Goal: Transaction & Acquisition: Purchase product/service

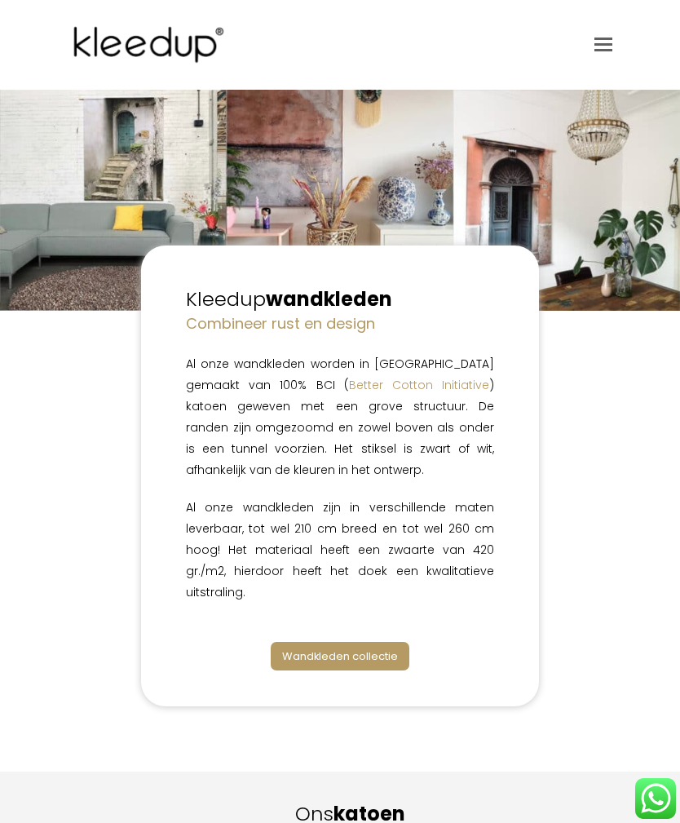
click at [57, 536] on div "Kleedup wandkleden Combineer rust en design Al onze wandkleden worden in Nederl…" at bounding box center [339, 476] width 569 height 461
click at [621, 443] on div "Kleedup wandkleden Combineer rust en design Al onze wandkleden worden in Nederl…" at bounding box center [339, 476] width 569 height 461
click at [387, 658] on span "Wandkleden collectie" at bounding box center [340, 657] width 116 height 16
click at [383, 652] on span "Wandkleden collectie" at bounding box center [340, 657] width 116 height 16
click at [620, 547] on div "Kleedup wandkleden Combineer rust en design Al onze wandkleden worden in Nederl…" at bounding box center [339, 476] width 569 height 461
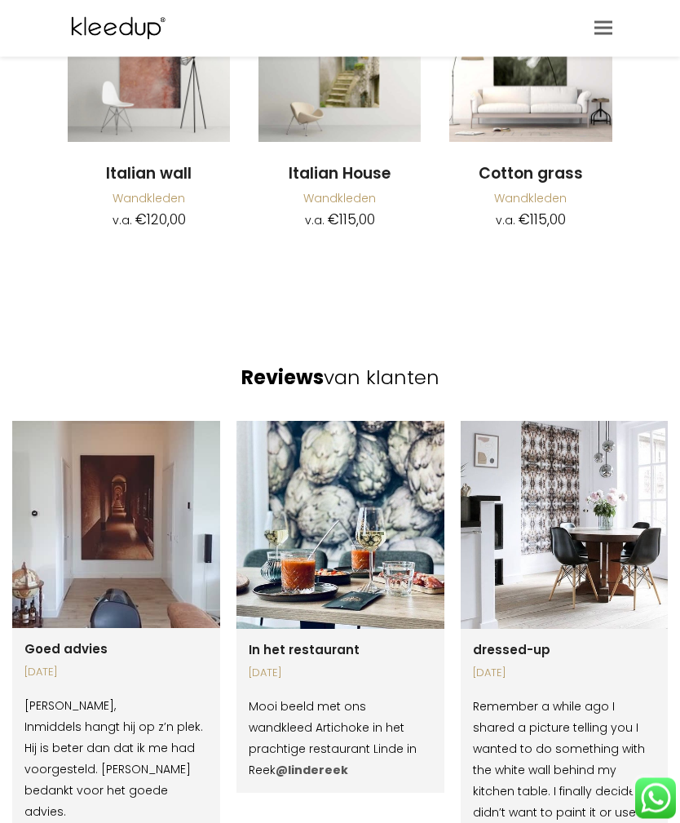
scroll to position [2320, 0]
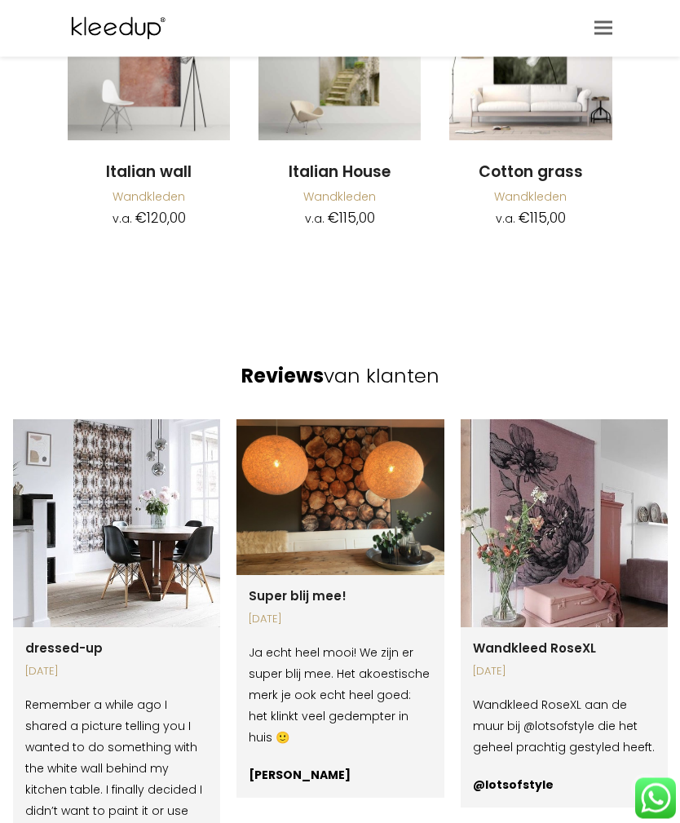
click at [357, 460] on img at bounding box center [341, 498] width 208 height 156
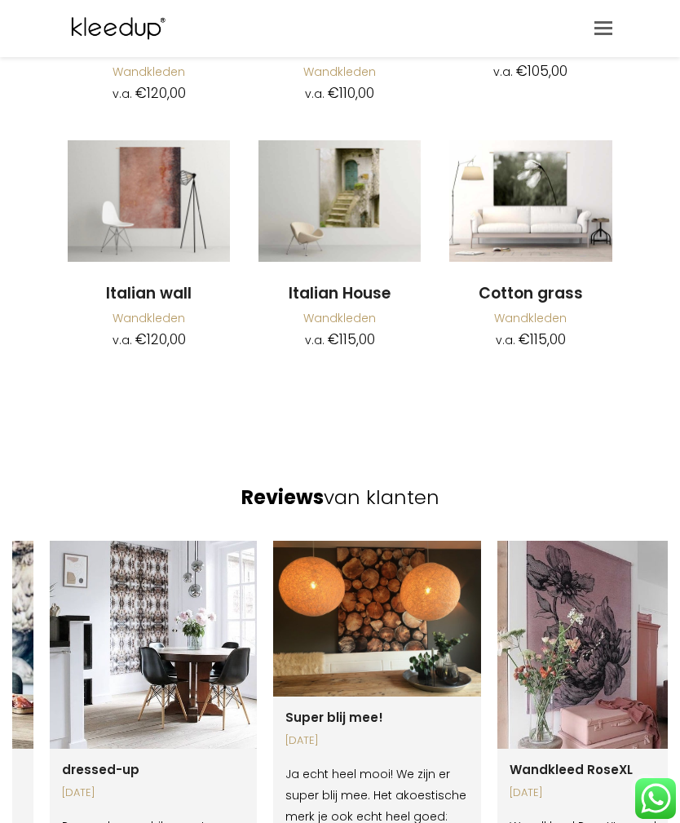
scroll to position [2198, 0]
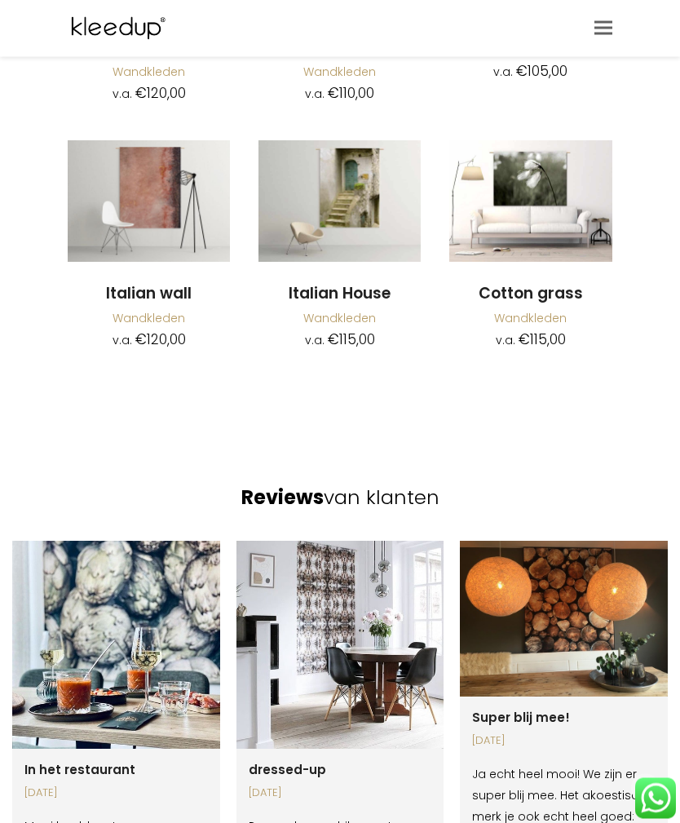
click at [574, 609] on img at bounding box center [564, 620] width 208 height 156
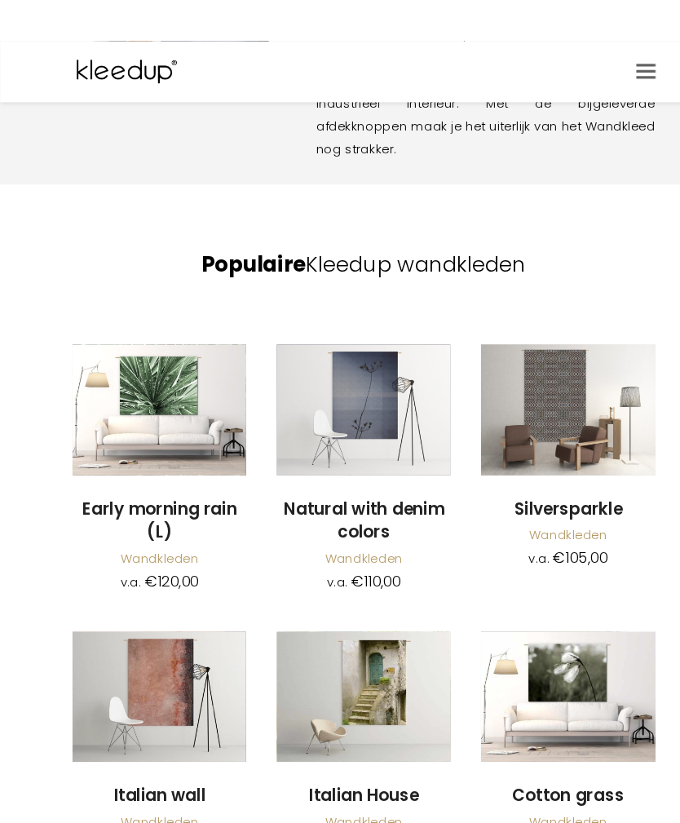
scroll to position [1746, 0]
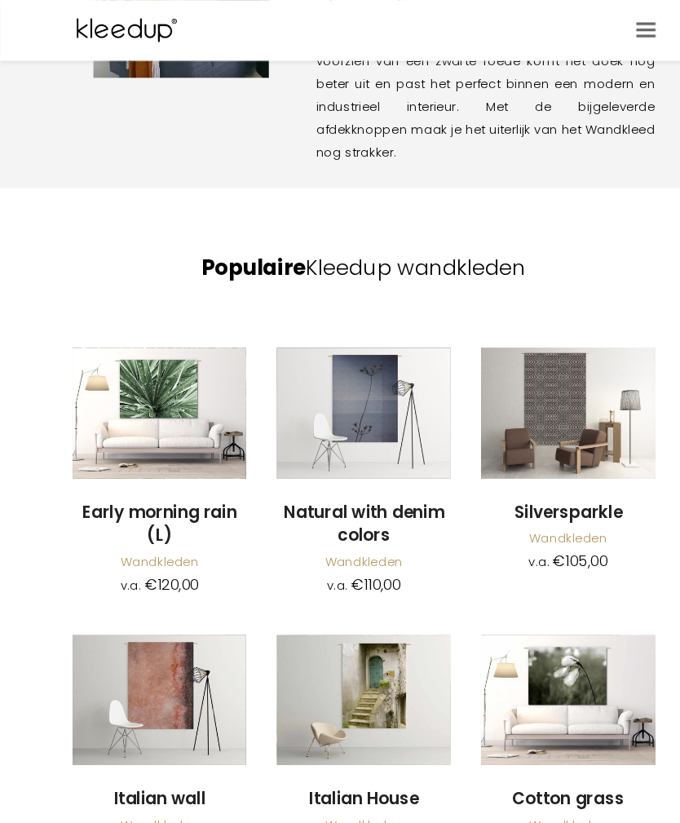
click at [148, 608] on img at bounding box center [149, 654] width 162 height 122
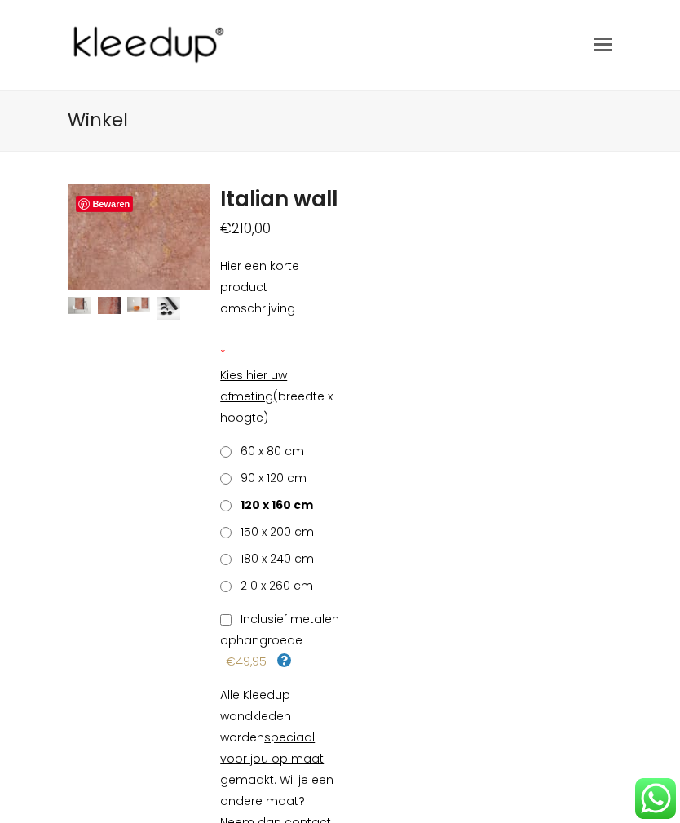
click at [610, 47] on span "Toggle mobile menu" at bounding box center [604, 44] width 18 height 13
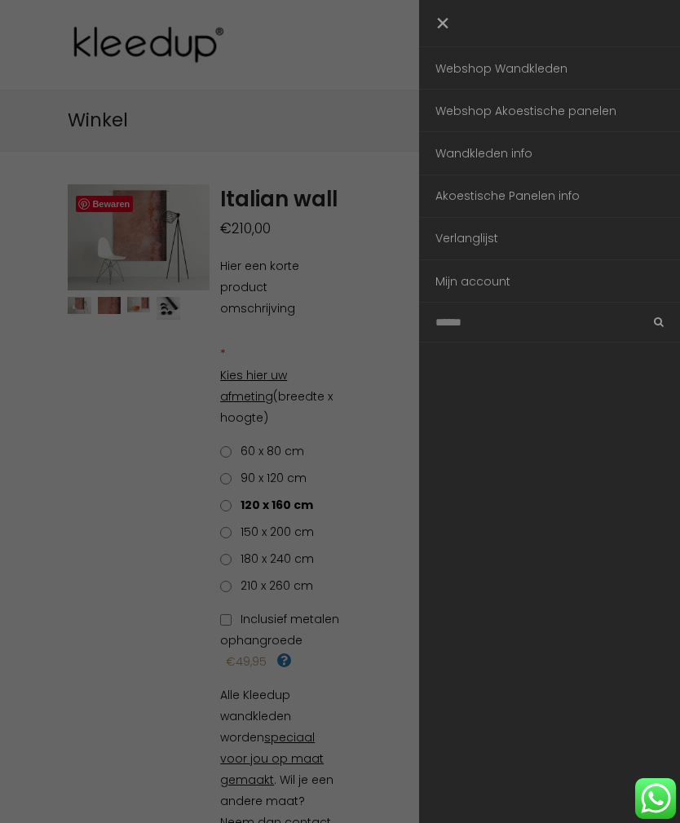
click at [538, 74] on link "Webshop Wandkleden" at bounding box center [549, 68] width 261 height 42
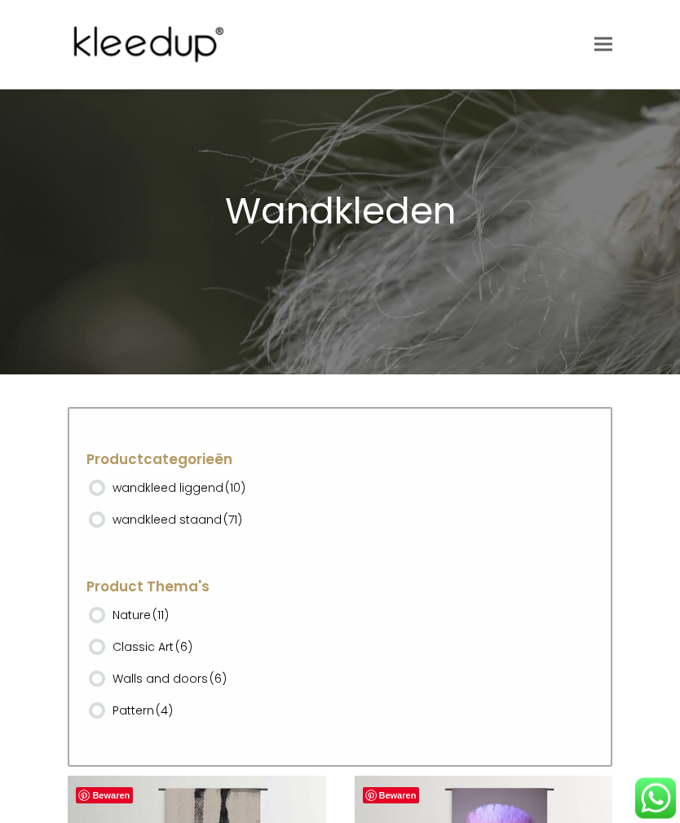
scroll to position [68, 0]
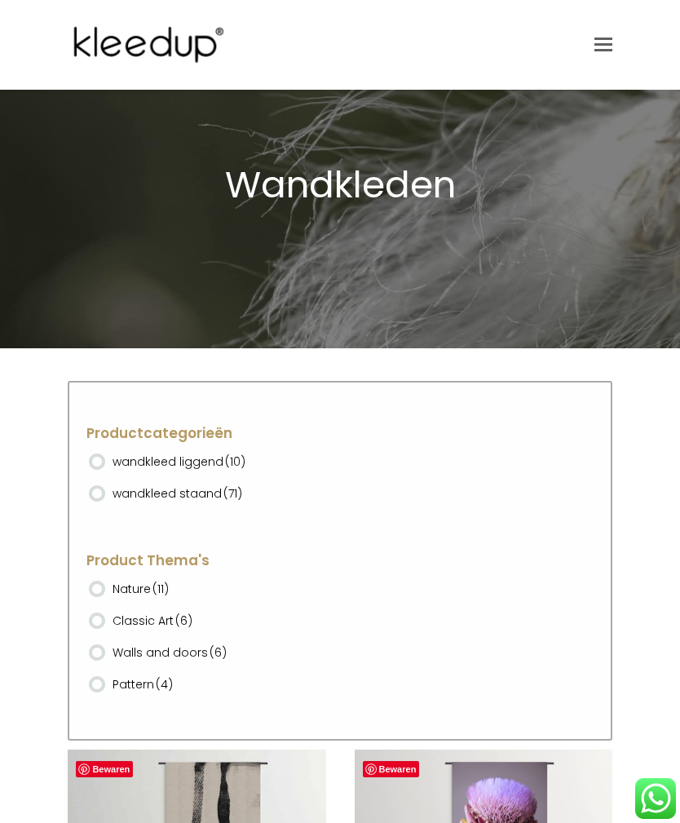
click at [94, 495] on ins at bounding box center [97, 493] width 16 height 16
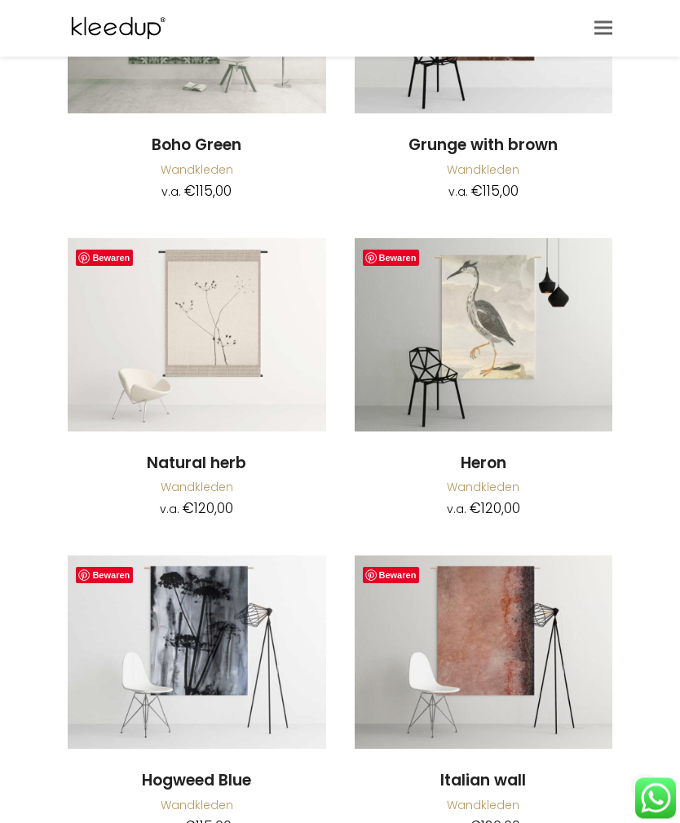
scroll to position [7076, 0]
click at [490, 596] on img at bounding box center [484, 652] width 258 height 193
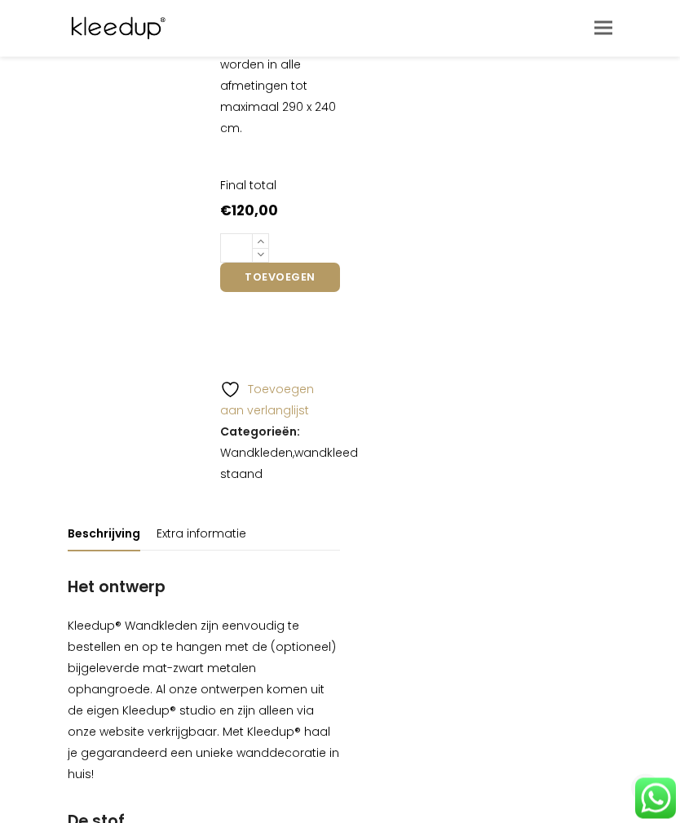
scroll to position [885, 0]
click at [197, 517] on link "Extra informatie" at bounding box center [202, 533] width 90 height 33
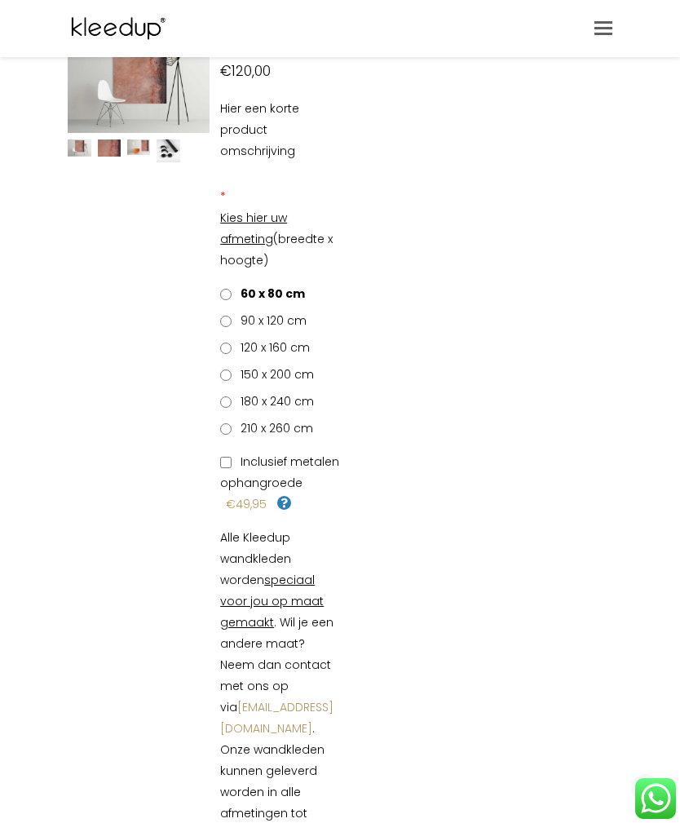
scroll to position [0, 0]
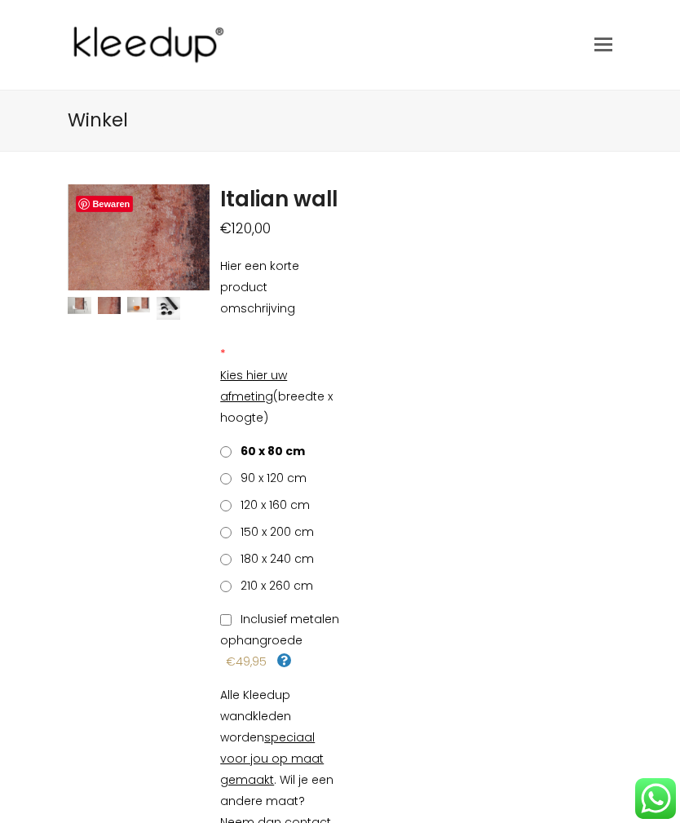
click at [148, 304] on img at bounding box center [138, 305] width 23 height 16
click at [179, 304] on img at bounding box center [168, 308] width 23 height 23
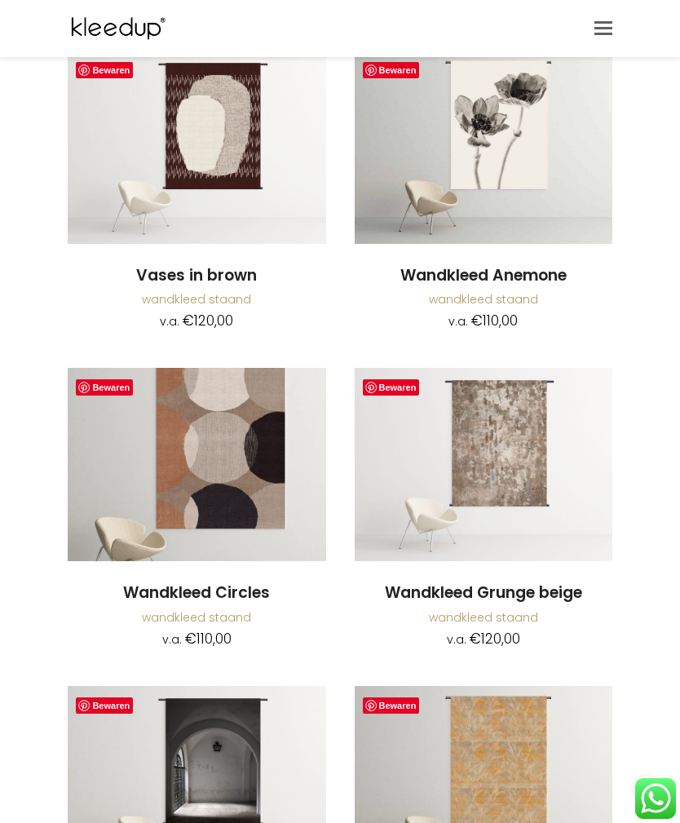
scroll to position [4066, 0]
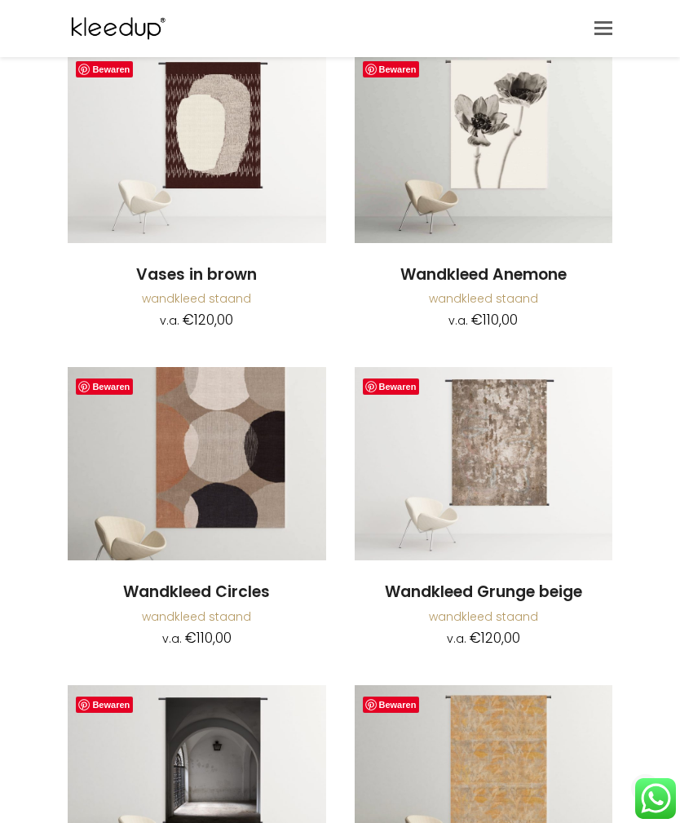
click at [224, 440] on img at bounding box center [197, 463] width 258 height 193
click at [148, 463] on img at bounding box center [197, 463] width 258 height 193
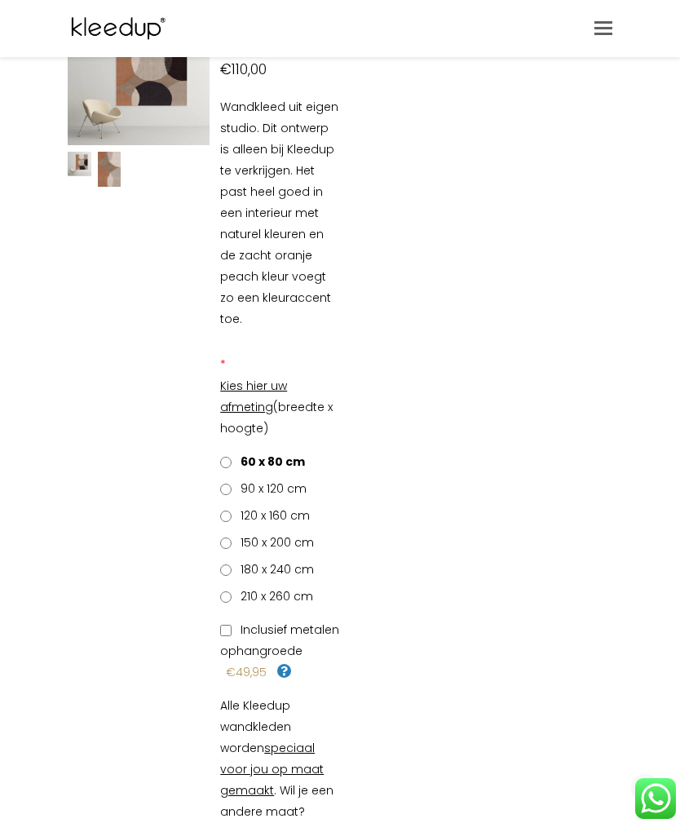
scroll to position [184, 0]
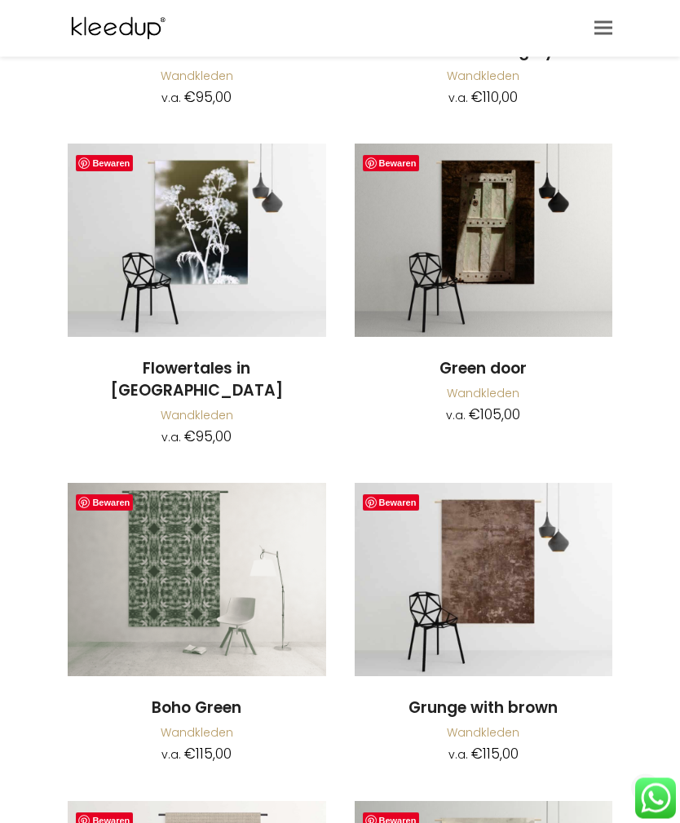
scroll to position [6525, 0]
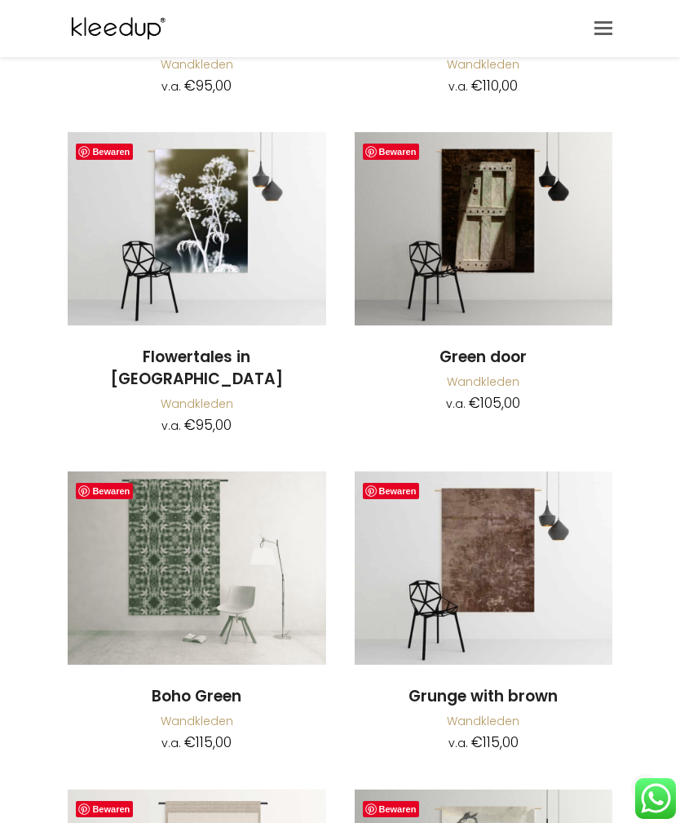
click at [493, 514] on img at bounding box center [484, 568] width 258 height 193
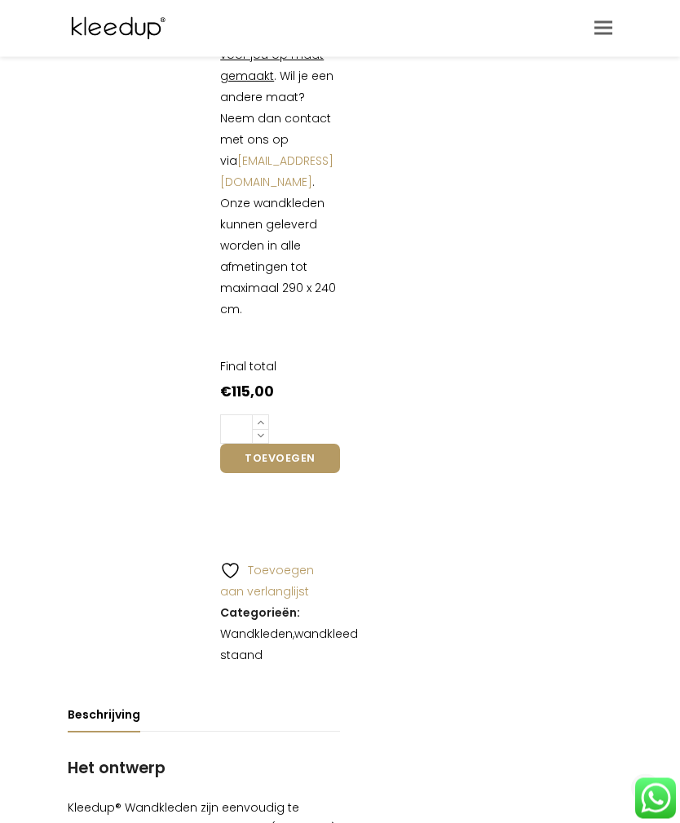
scroll to position [863, 0]
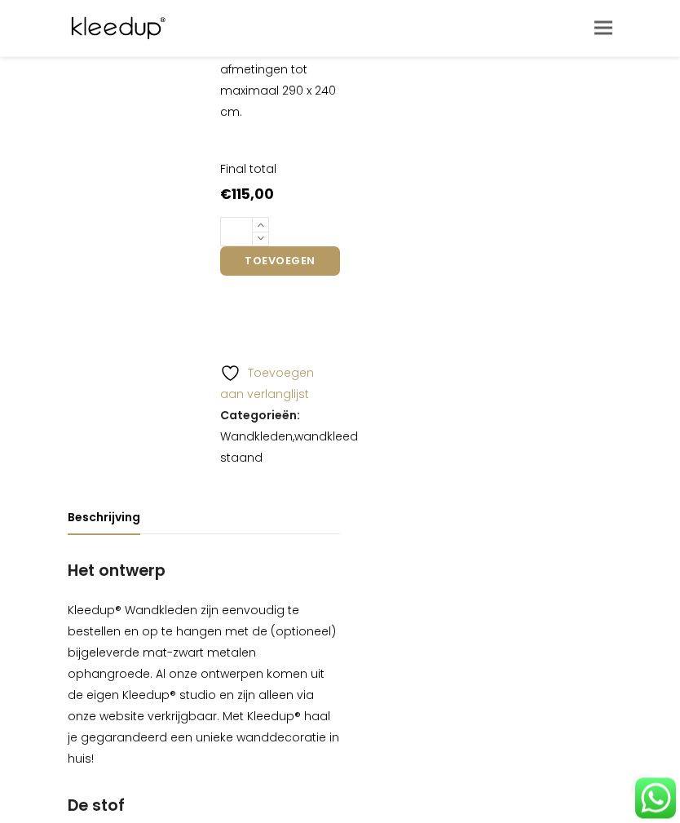
click at [3, 445] on main "Winkel Bewaren Previous Next Grunge with brown € 115,00 * Kies hier uw afmeting…" at bounding box center [340, 756] width 680 height 3058
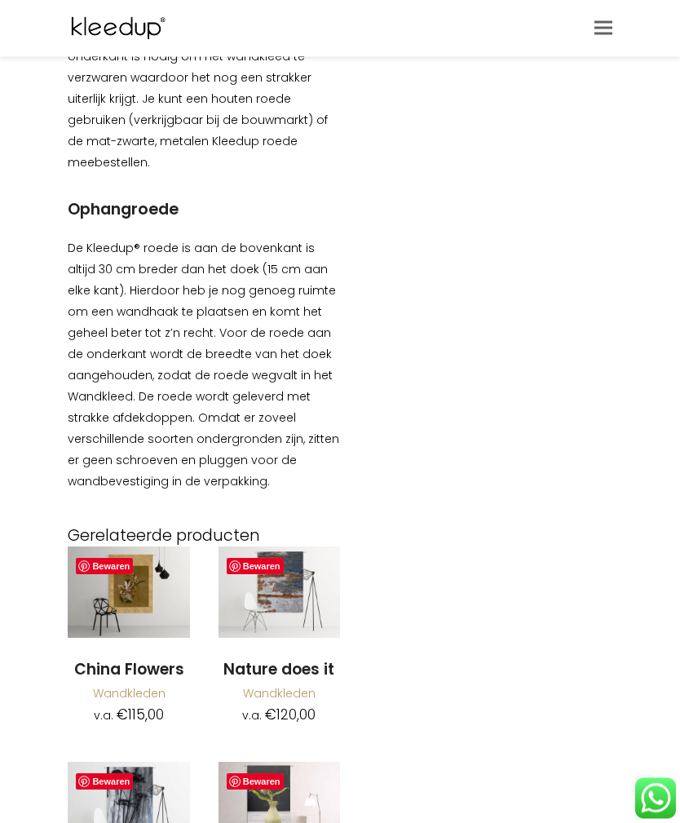
scroll to position [2077, 0]
click at [285, 547] on img at bounding box center [280, 592] width 122 height 91
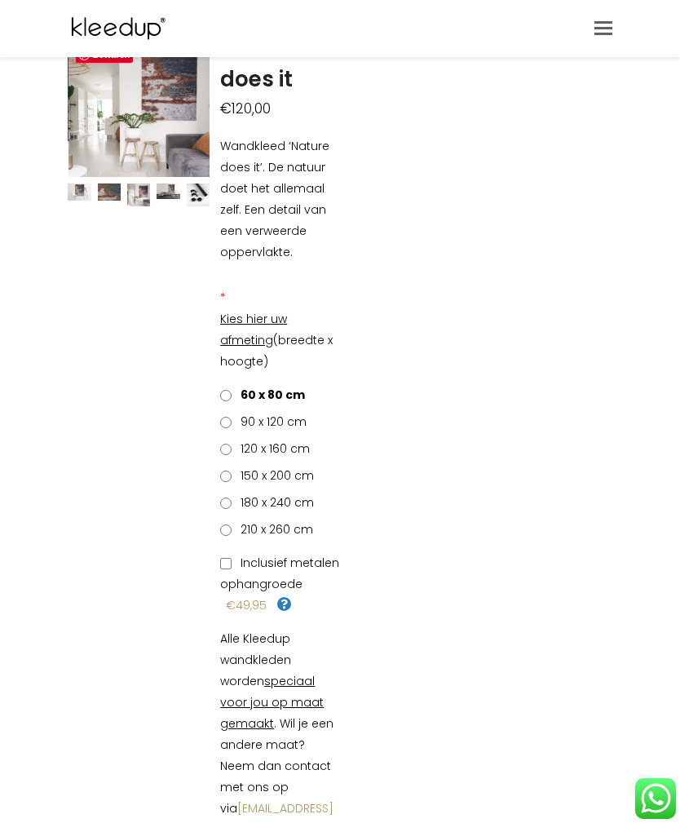
scroll to position [201, 0]
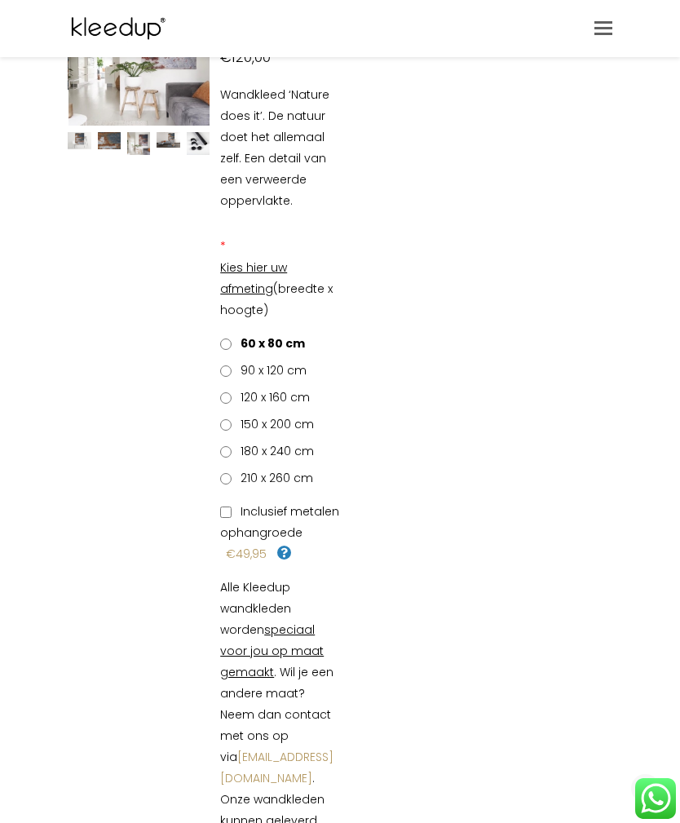
click at [296, 400] on span "120 x 160 cm" at bounding box center [272, 397] width 75 height 16
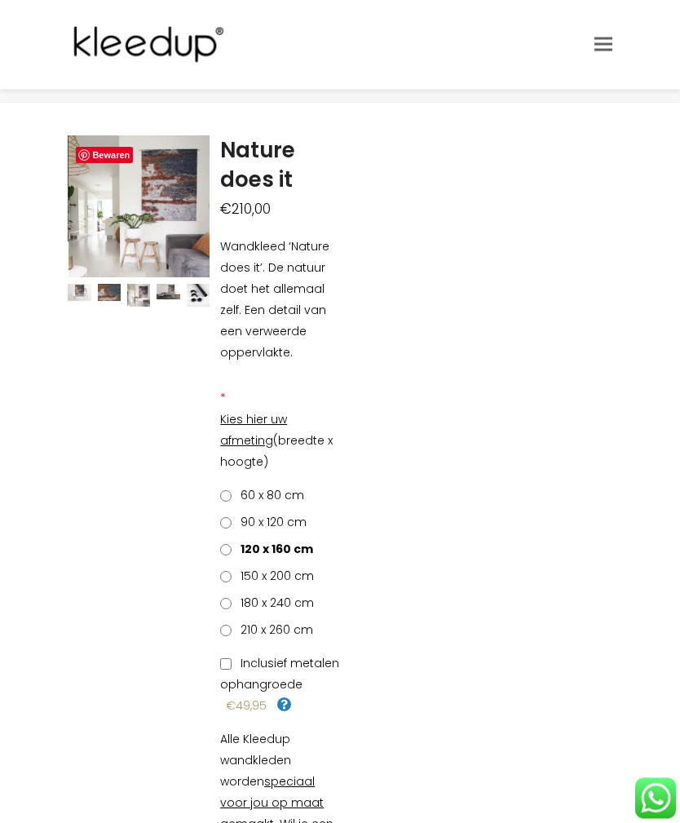
scroll to position [49, 0]
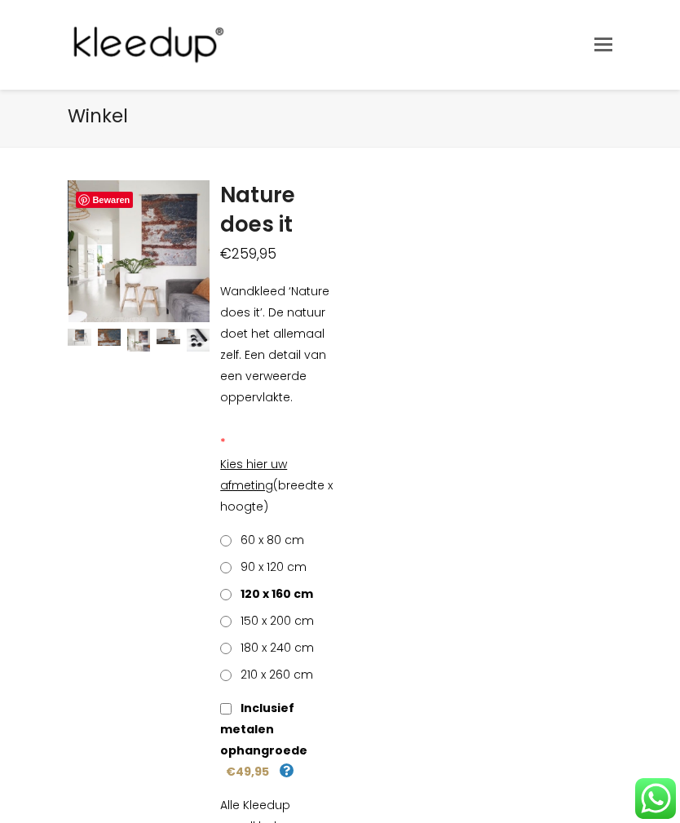
scroll to position [3, 0]
